Goal: Transaction & Acquisition: Purchase product/service

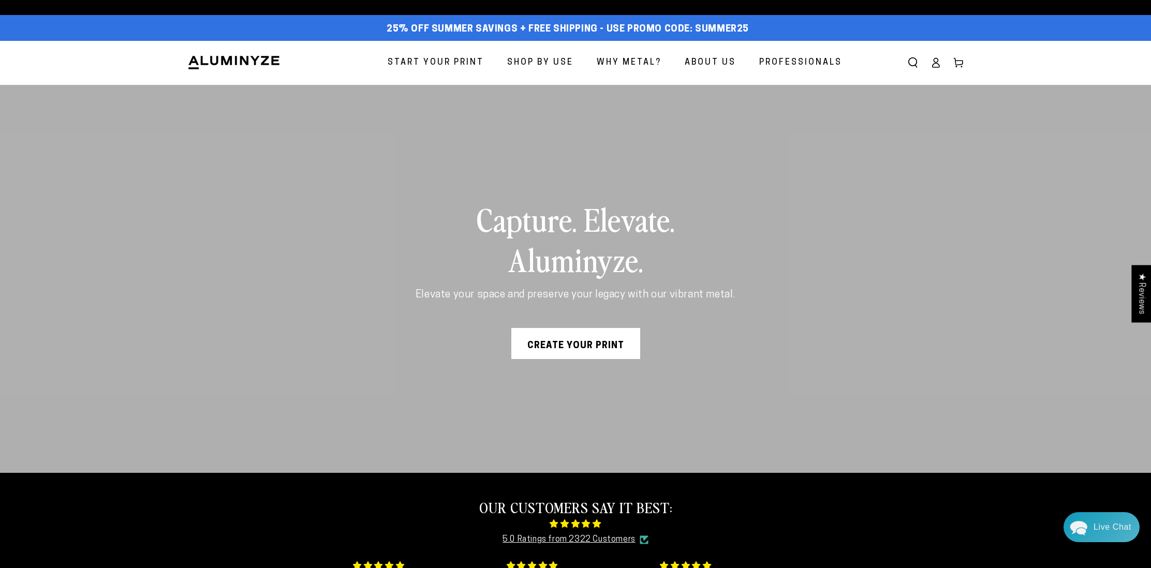
click at [934, 63] on icon at bounding box center [936, 65] width 7 height 4
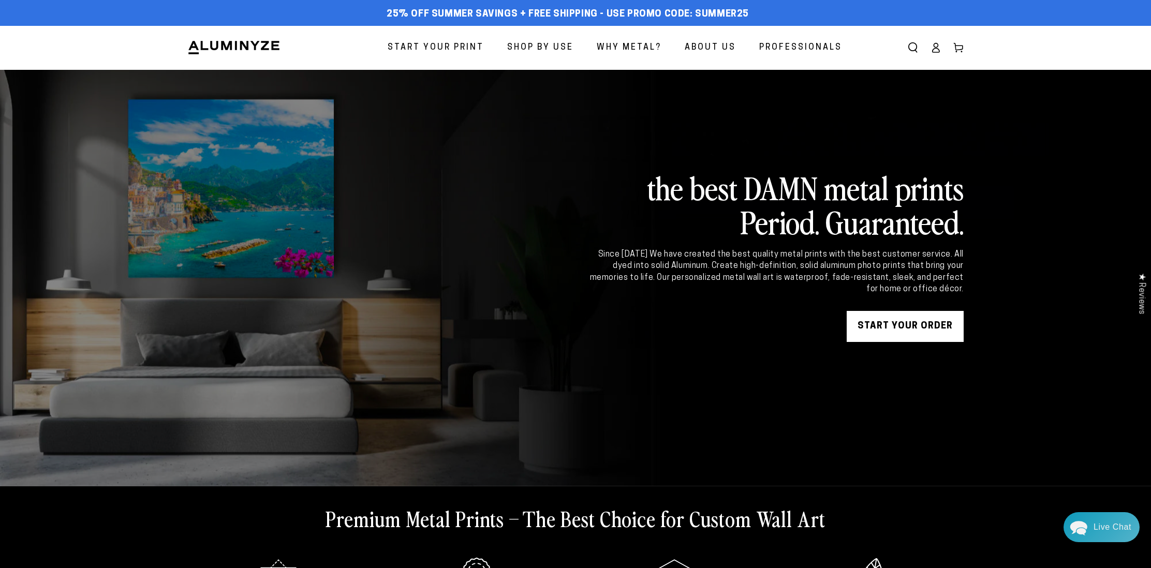
click at [438, 47] on span "Start Your Print" at bounding box center [436, 47] width 96 height 15
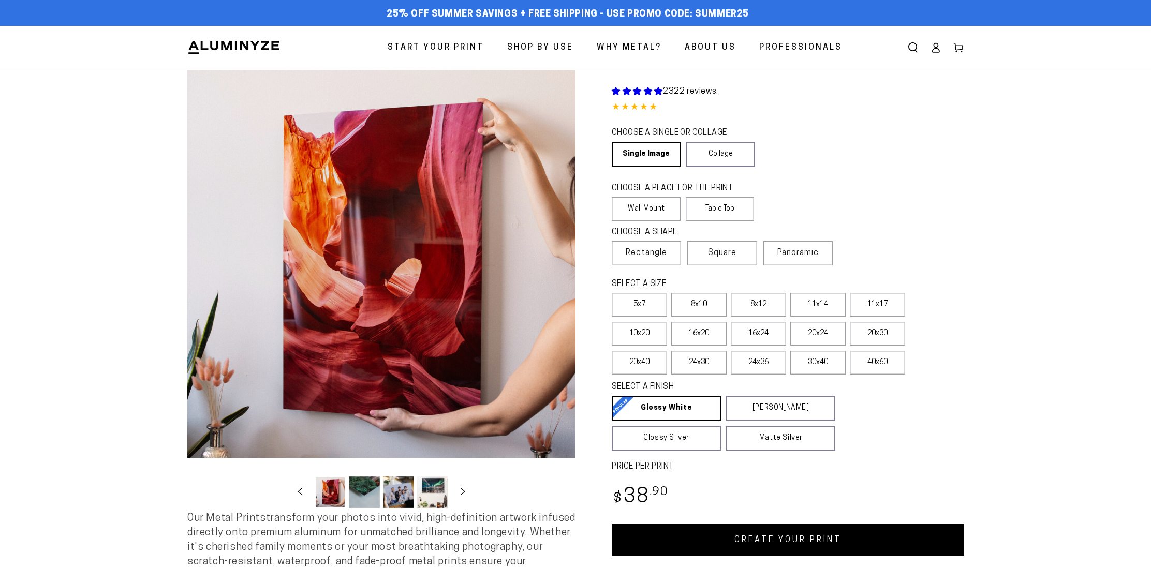
select select "**********"
click at [745, 197] on label "Table Top" at bounding box center [720, 209] width 69 height 24
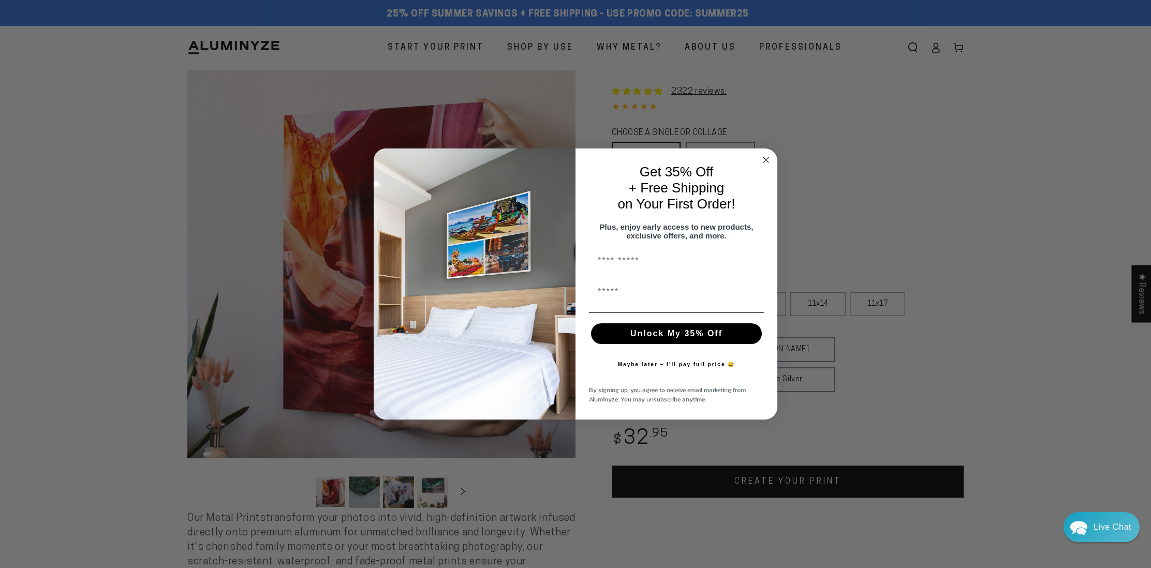
click at [762, 154] on icon "Close dialog" at bounding box center [766, 160] width 12 height 12
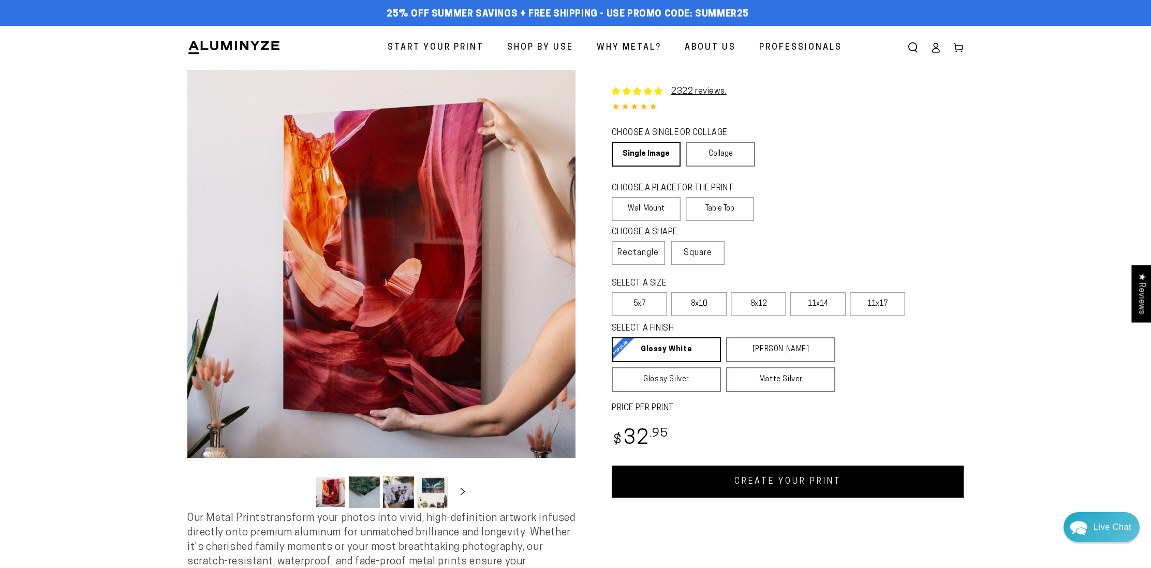
click at [756, 478] on link "CREATE YOUR PRINT" at bounding box center [788, 482] width 352 height 32
click at [768, 486] on link "CREATE YOUR PRINT" at bounding box center [788, 482] width 352 height 32
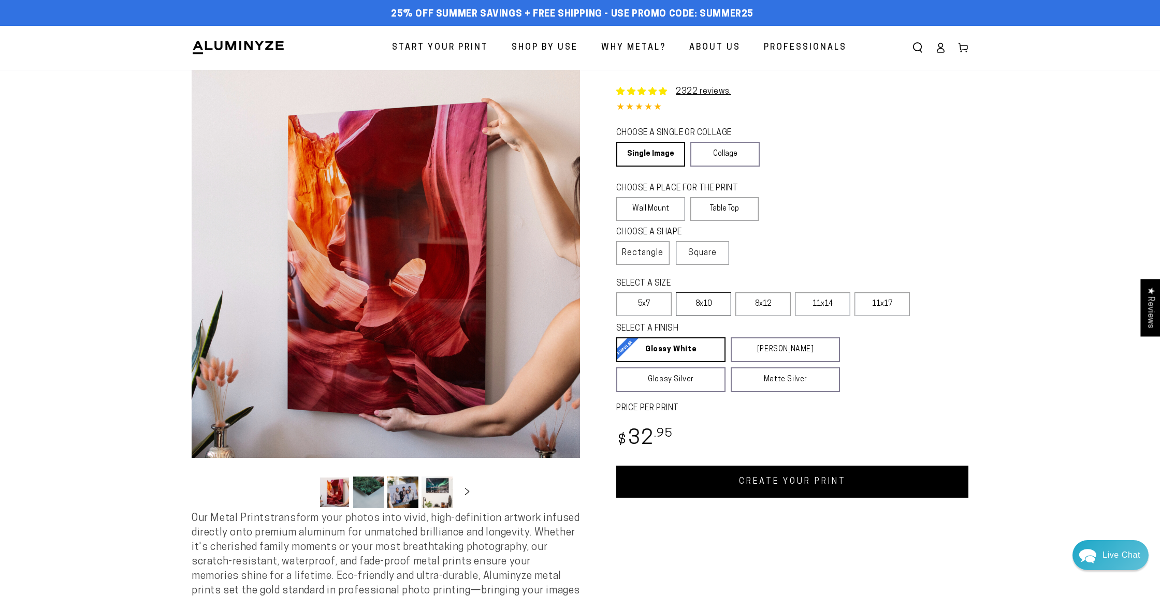
click at [709, 313] on label "8x10" at bounding box center [703, 304] width 55 height 24
click at [836, 481] on link "CREATE YOUR PRINT" at bounding box center [792, 482] width 352 height 32
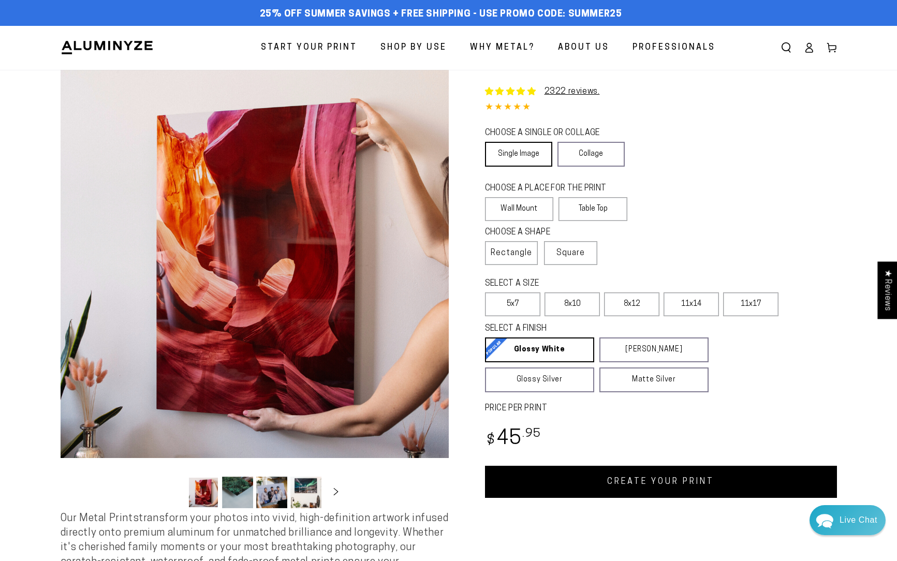
click at [519, 153] on link "Single Image" at bounding box center [518, 154] width 67 height 25
click at [501, 299] on label "5x7" at bounding box center [512, 304] width 55 height 24
click at [637, 333] on legend "SELECT A FINISH" at bounding box center [584, 329] width 199 height 12
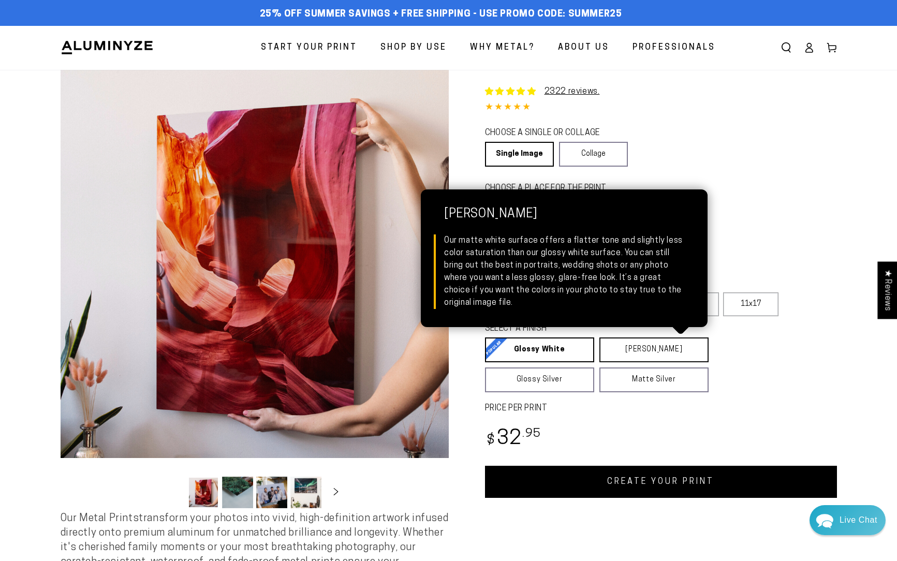
click at [644, 349] on link "Matte White Matte White Our matte white surface offers a flatter tone and sligh…" at bounding box center [653, 350] width 109 height 25
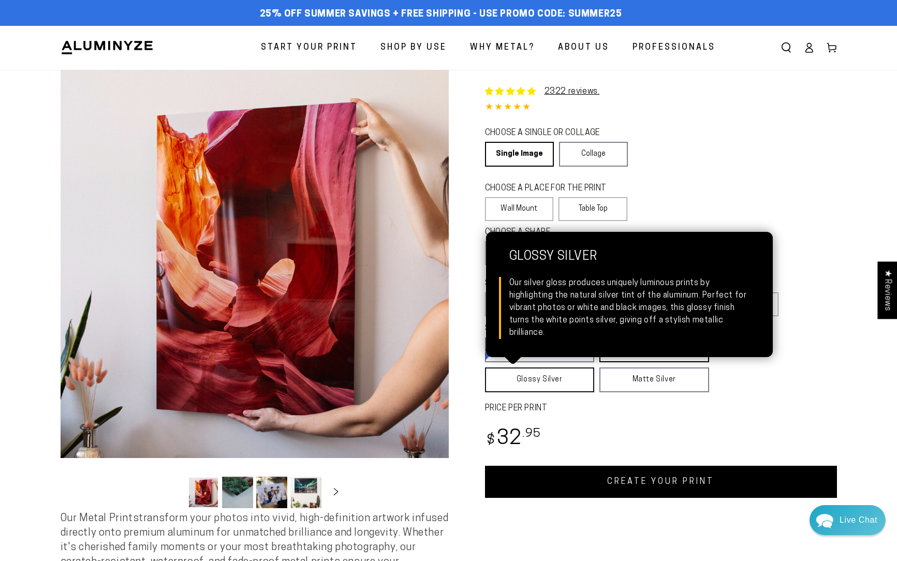
click at [568, 376] on link "Glossy Silver Glossy Silver Our silver gloss produces uniquely luminous prints …" at bounding box center [540, 380] width 110 height 25
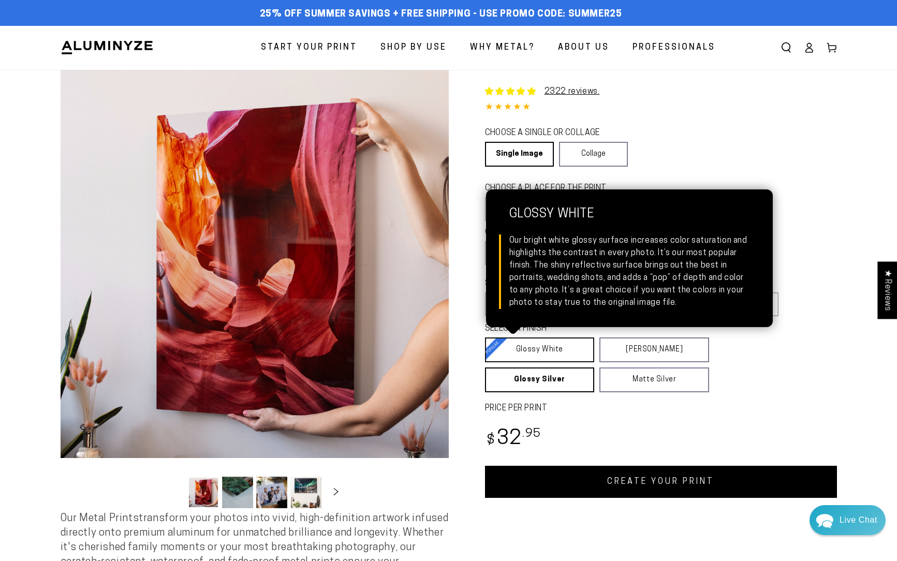
click at [544, 357] on link "Glossy White Glossy White Our bright white glossy surface increases color satur…" at bounding box center [540, 350] width 110 height 25
